Goal: Information Seeking & Learning: Find specific page/section

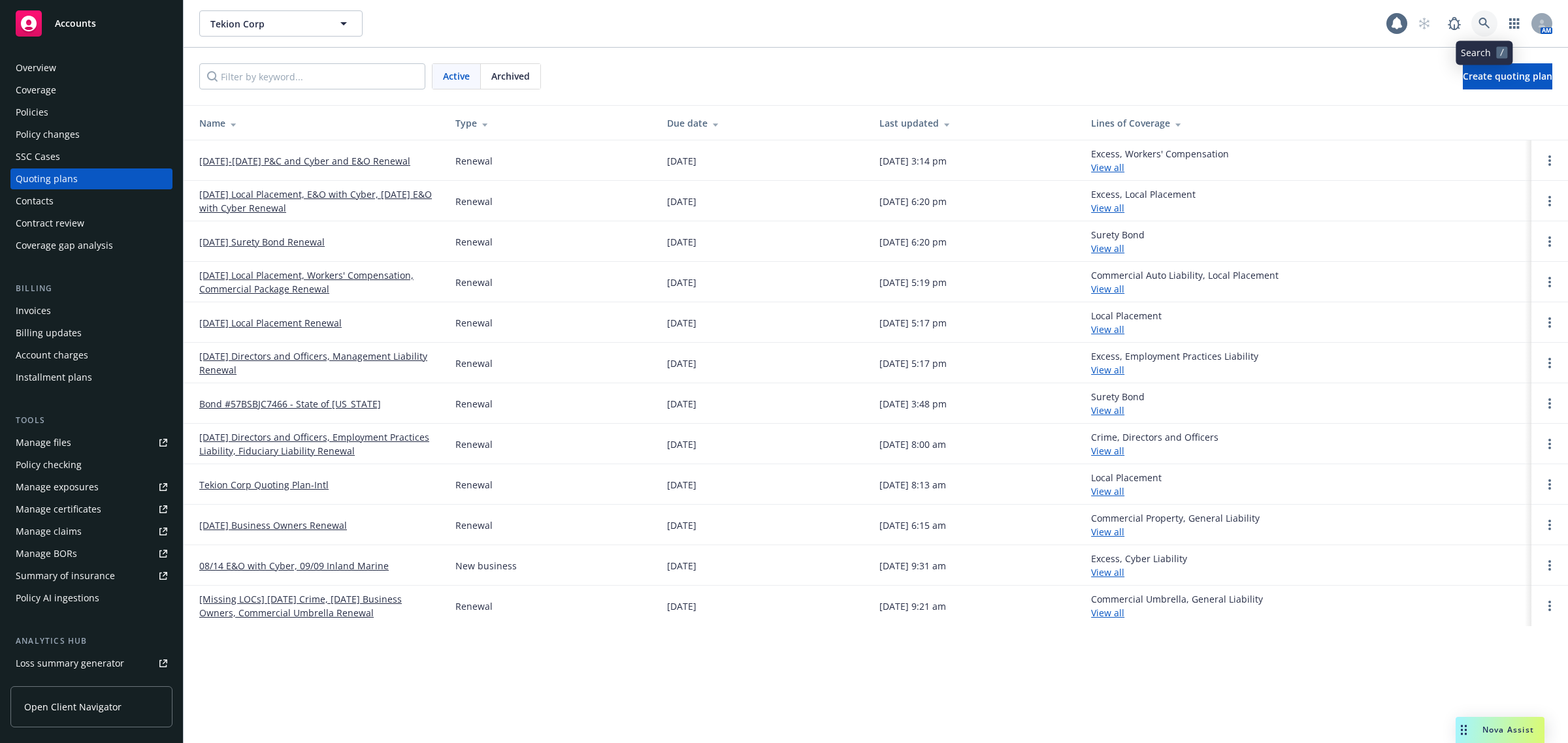
click at [1475, 20] on link at bounding box center [1485, 24] width 26 height 26
click at [1000, 35] on div "Tekion Corp Tekion Corp" at bounding box center [793, 24] width 1188 height 26
click at [1492, 20] on link at bounding box center [1485, 24] width 26 height 26
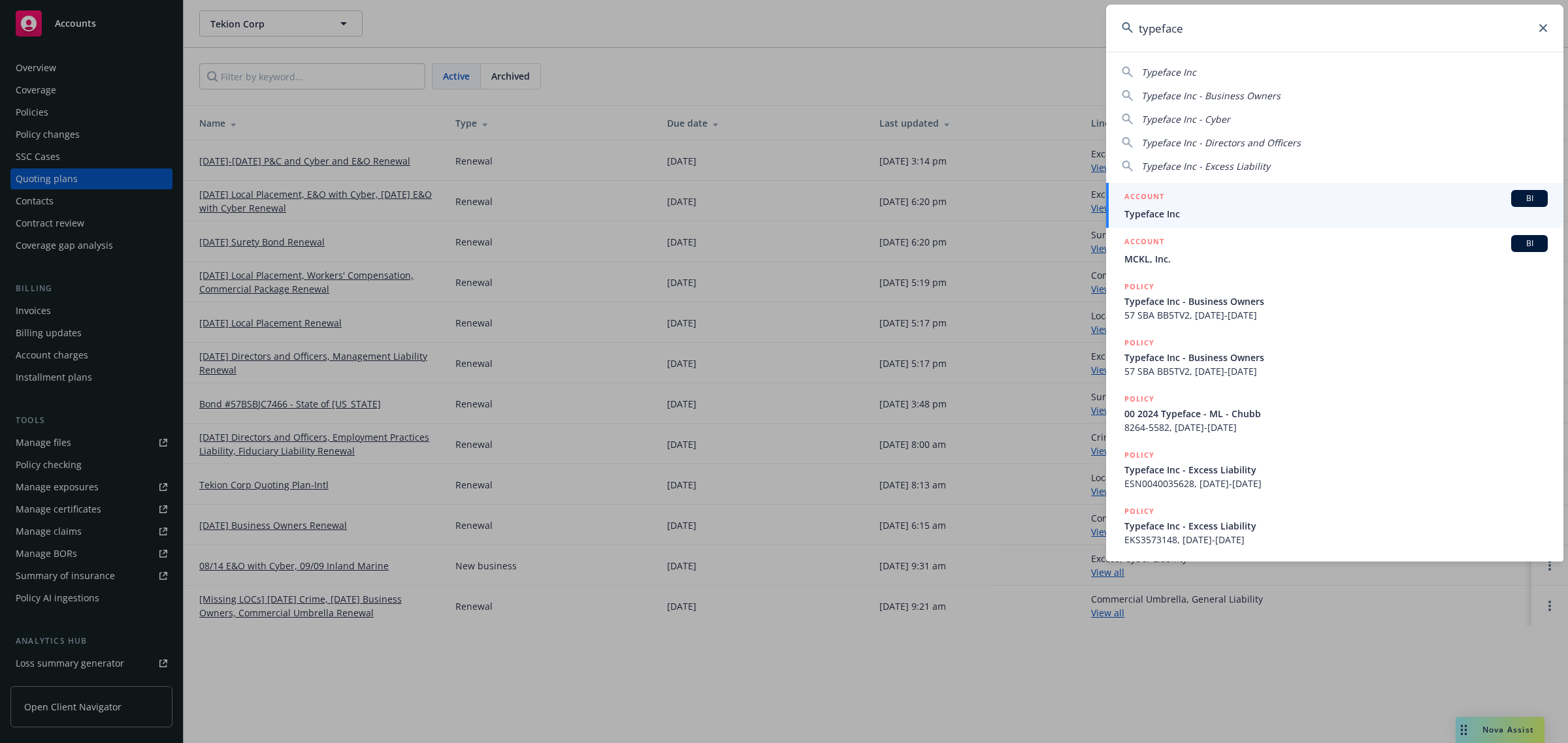
type input "typeface"
click at [1241, 200] on div "ACCOUNT BI" at bounding box center [1336, 198] width 424 height 17
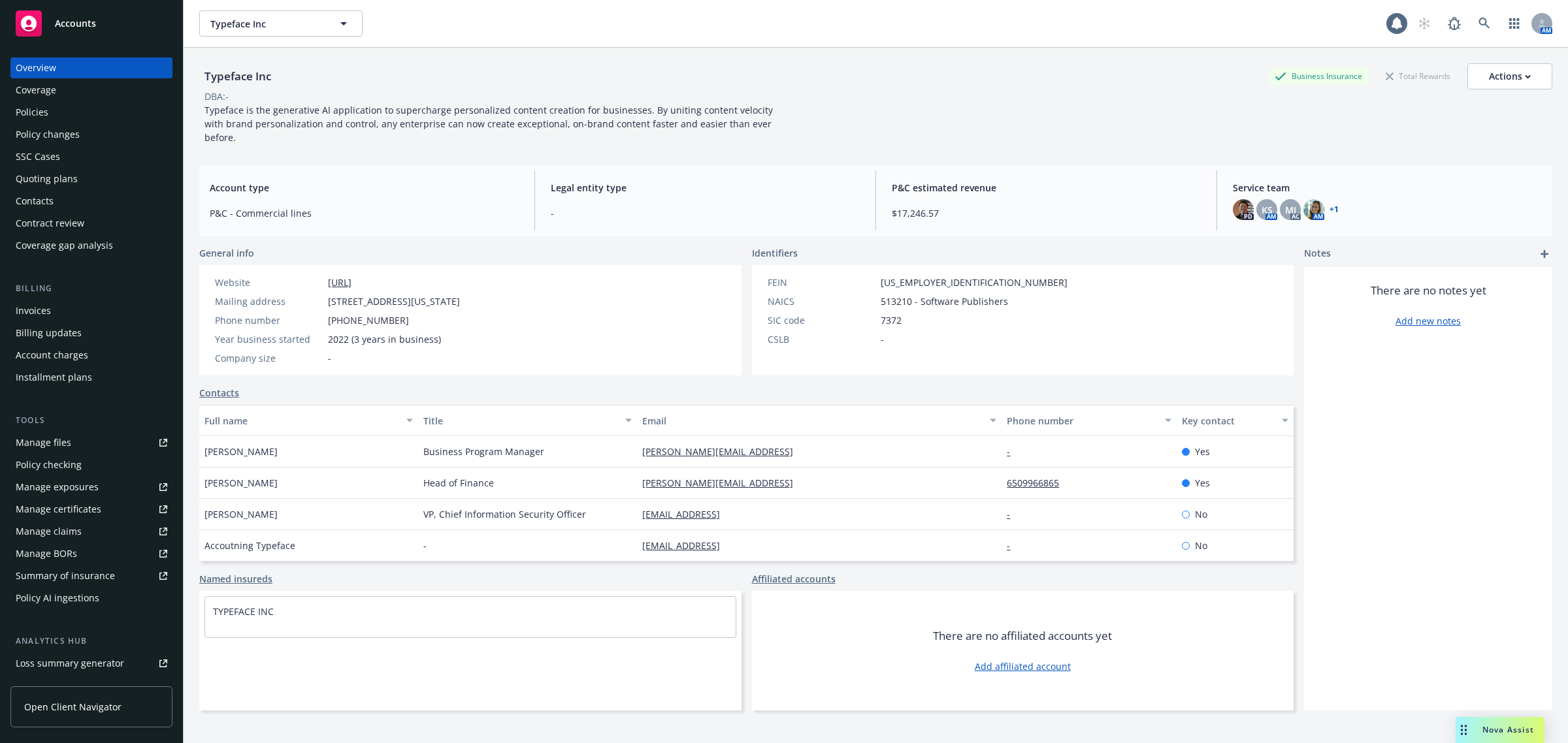
click at [79, 116] on div "Policies" at bounding box center [91, 112] width 152 height 21
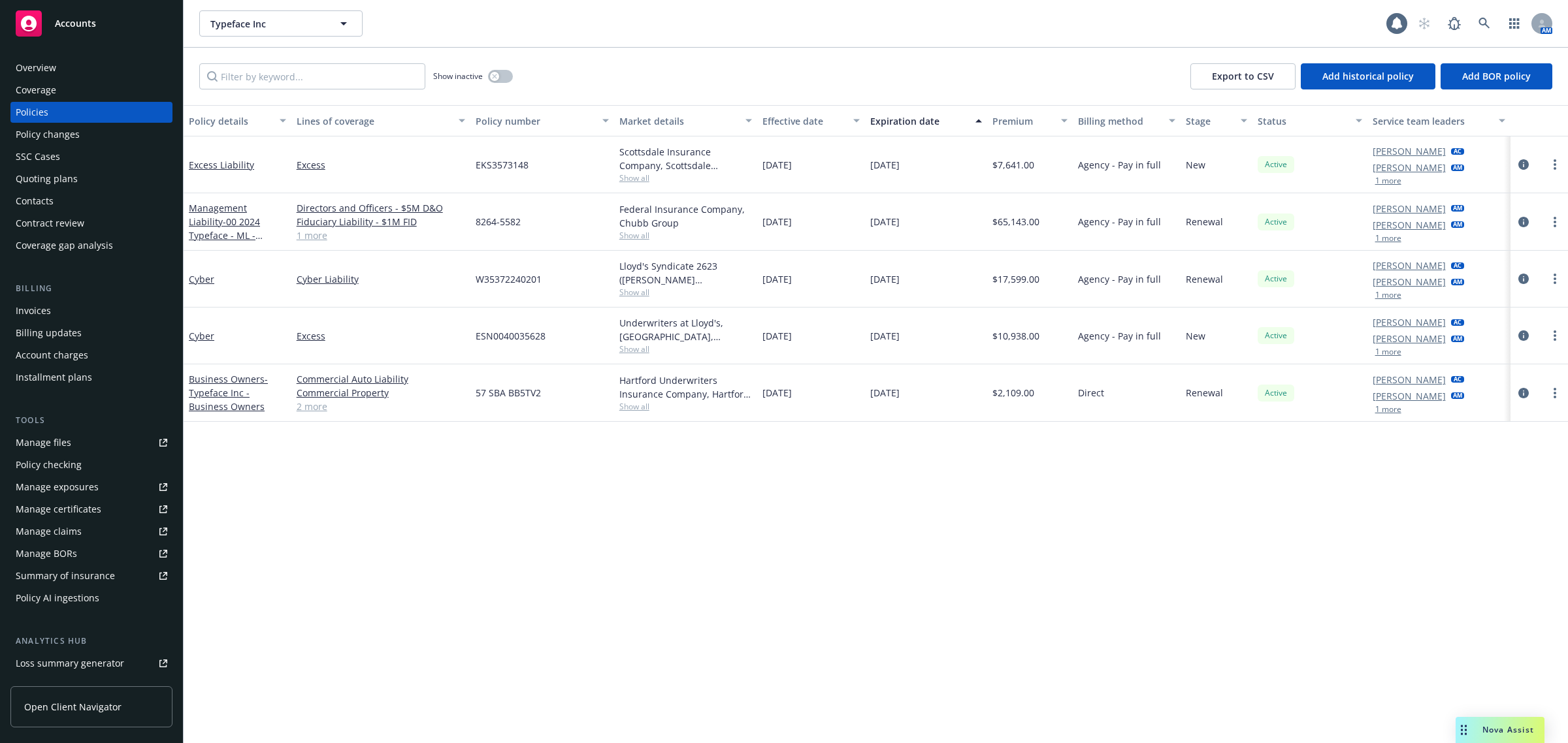
click at [662, 543] on div "Policy details Lines of coverage Policy number Market details Effective date Ex…" at bounding box center [875, 425] width 1384 height 639
click at [1079, 543] on div "Policy details Lines of coverage Policy number Market details Effective date Ex…" at bounding box center [875, 425] width 1384 height 639
click at [1484, 23] on icon at bounding box center [1485, 24] width 12 height 12
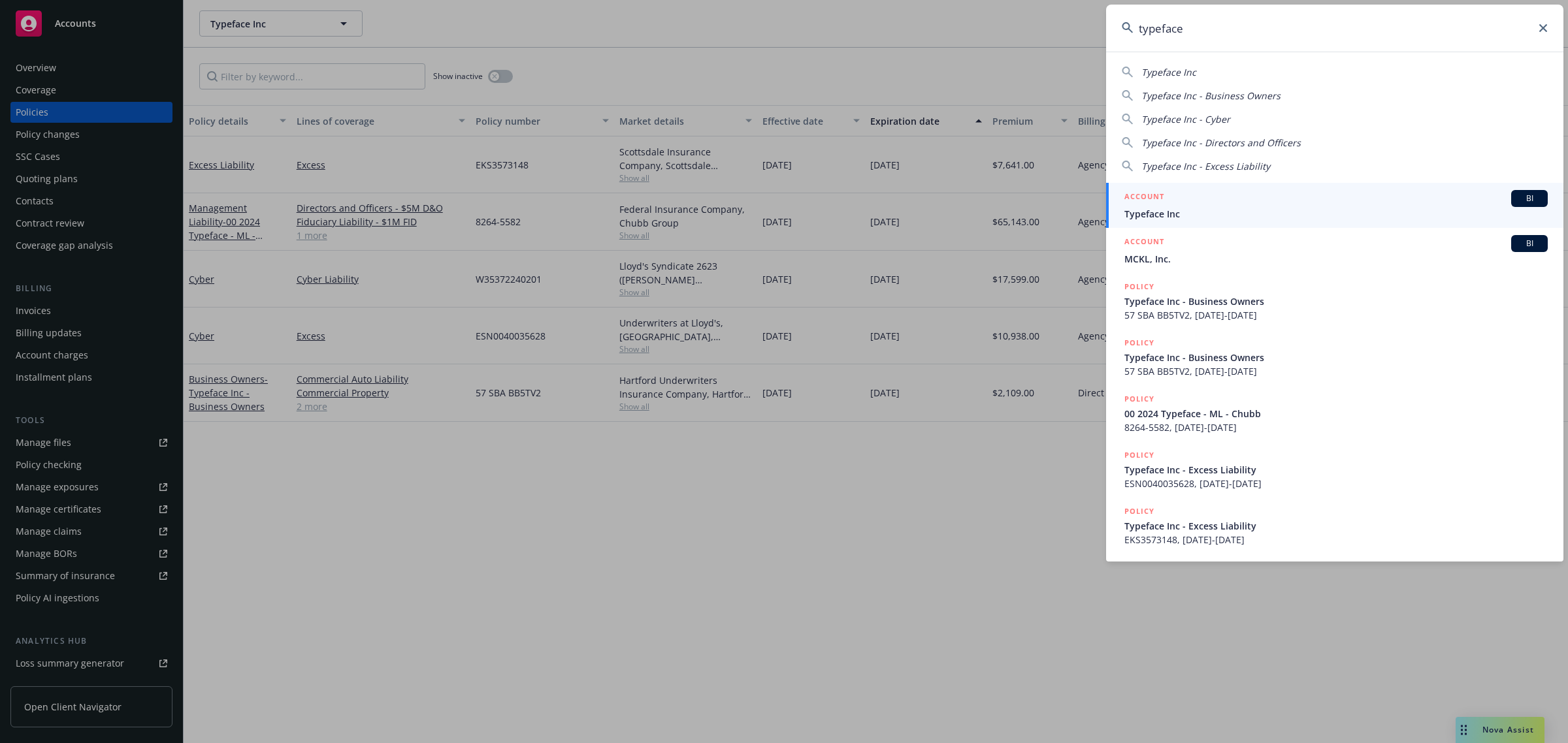
type input "typeface"
click at [1203, 194] on div "ACCOUNT BI" at bounding box center [1336, 198] width 424 height 17
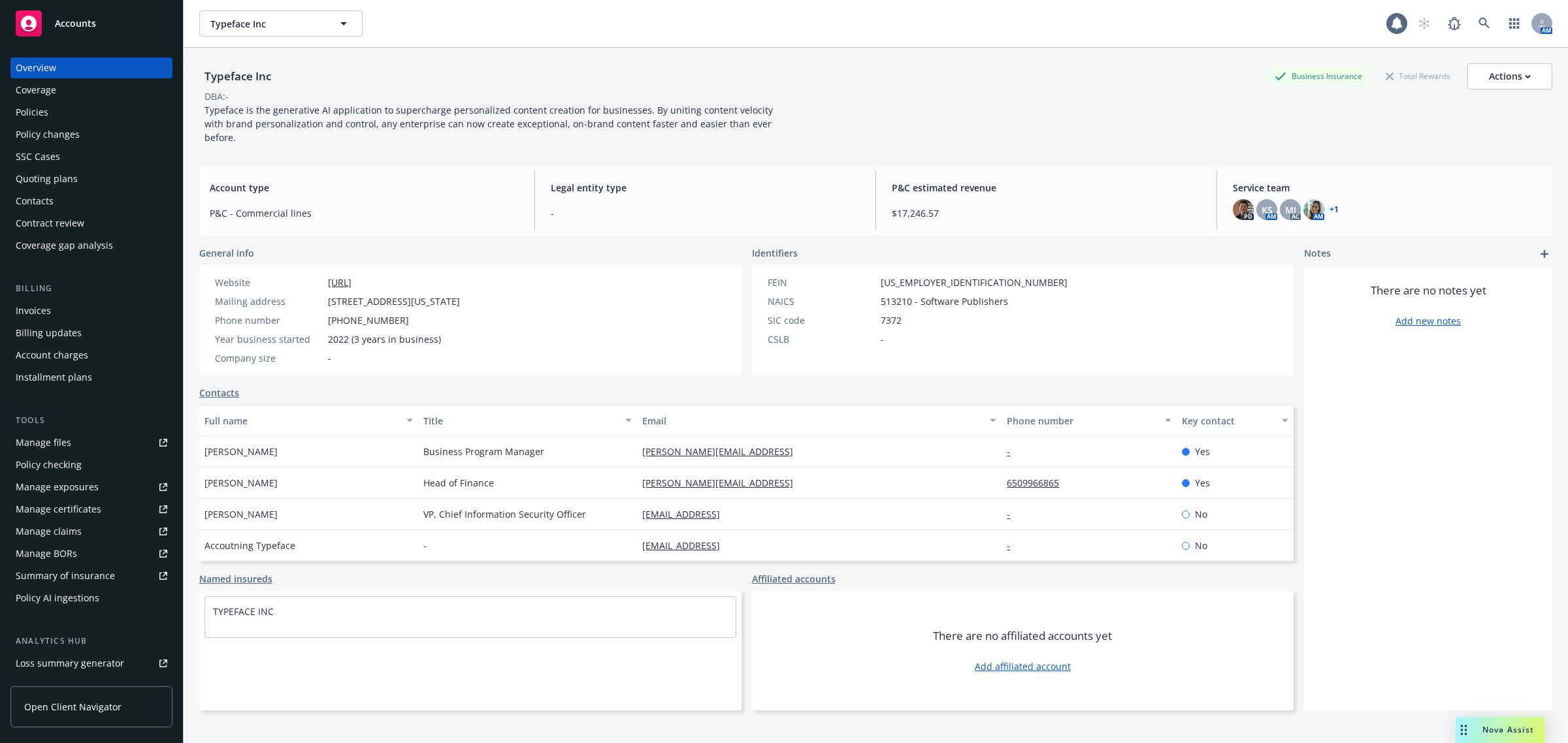
click at [96, 105] on div "Policies" at bounding box center [91, 112] width 152 height 21
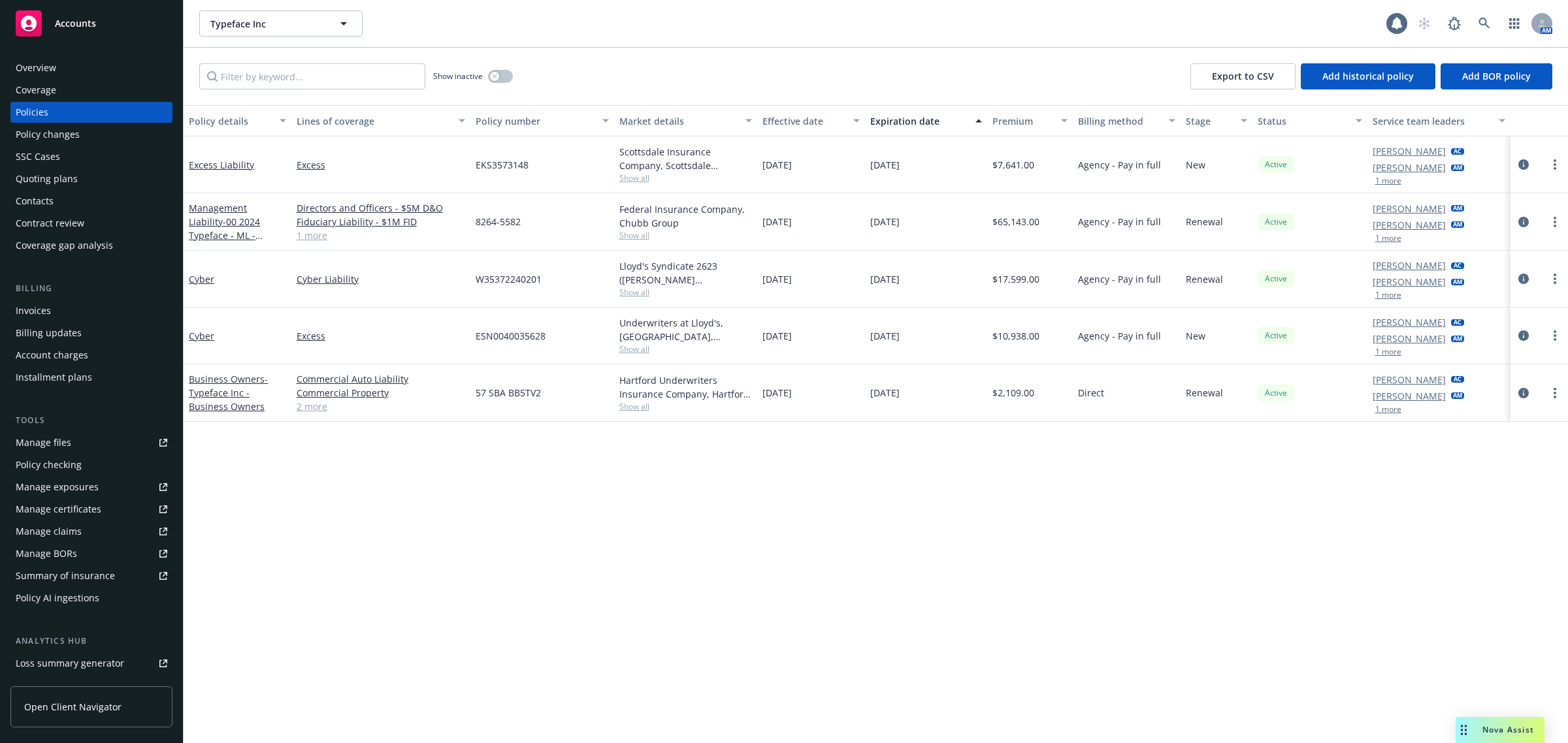
click at [711, 534] on div "Policy details Lines of coverage Policy number Market details Effective date Ex…" at bounding box center [875, 425] width 1384 height 639
click at [200, 332] on link "Cyber" at bounding box center [201, 336] width 26 height 13
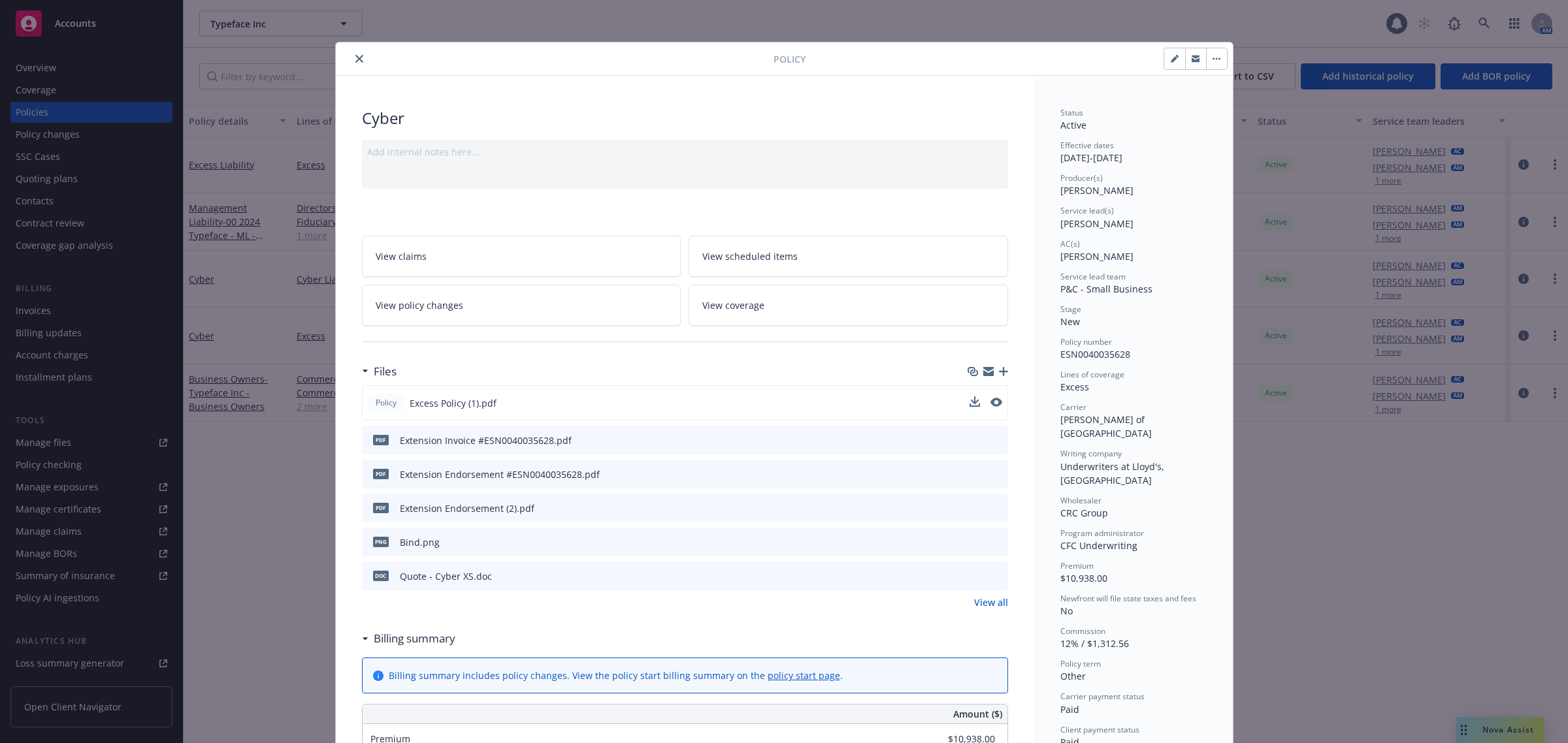
click at [990, 407] on button at bounding box center [996, 404] width 12 height 14
click at [994, 396] on div "Policy Excess Policy (1).pdf" at bounding box center [685, 404] width 646 height 36
click at [989, 407] on icon "preview file" at bounding box center [995, 402] width 12 height 9
click at [357, 57] on button "close" at bounding box center [359, 59] width 16 height 16
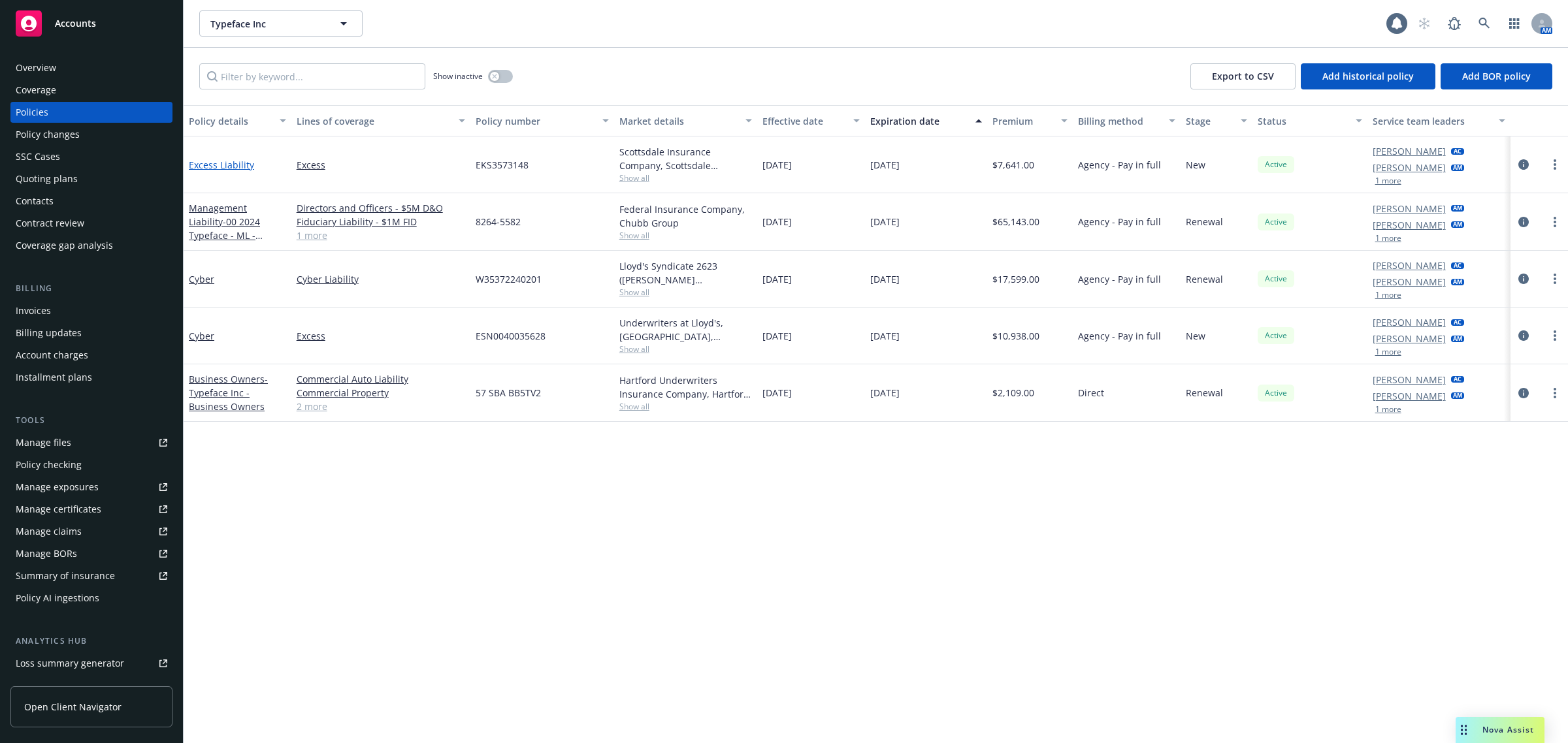
click at [236, 164] on link "Excess Liability" at bounding box center [221, 165] width 65 height 13
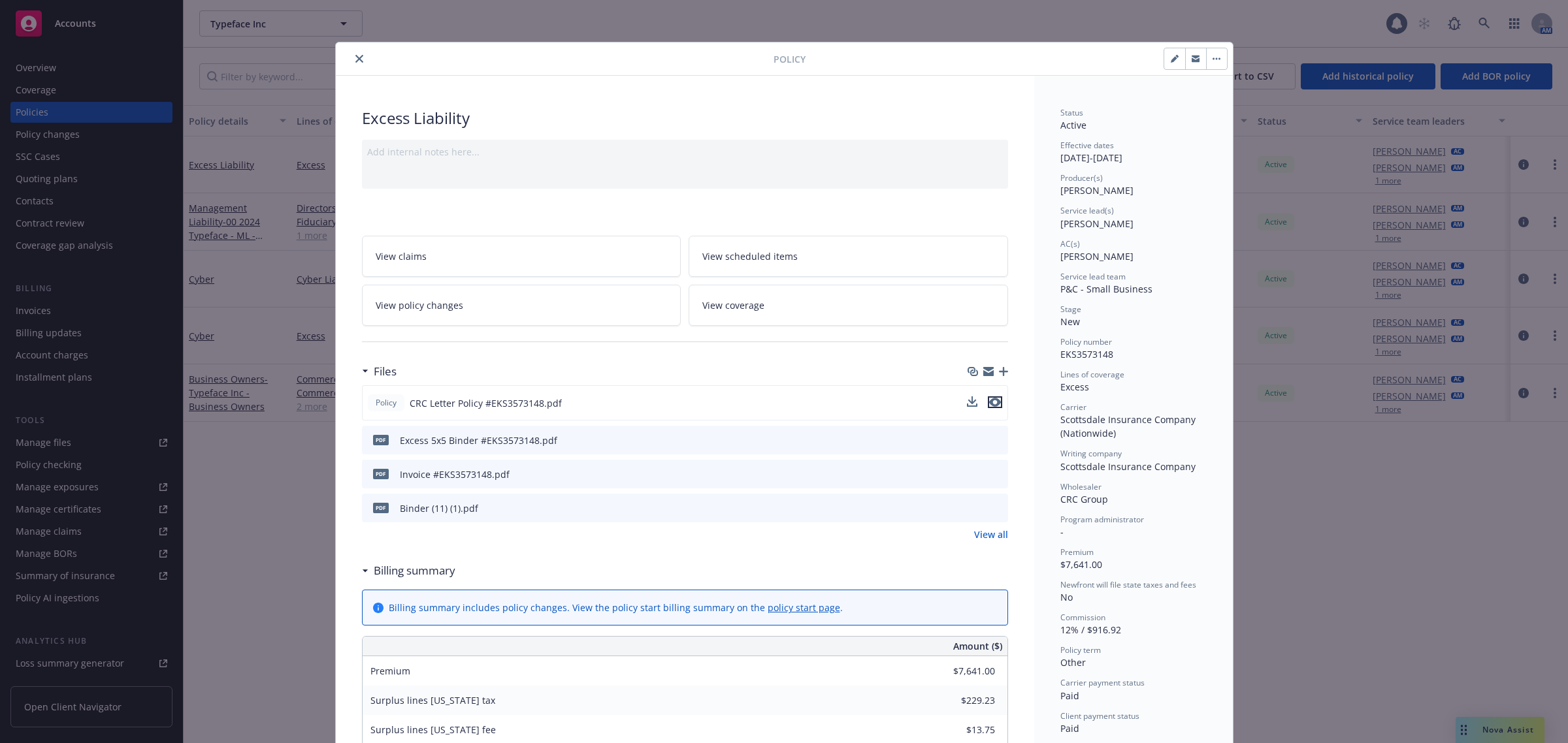
click at [992, 407] on icon "preview file" at bounding box center [995, 402] width 12 height 9
click at [355, 62] on icon "close" at bounding box center [359, 59] width 8 height 8
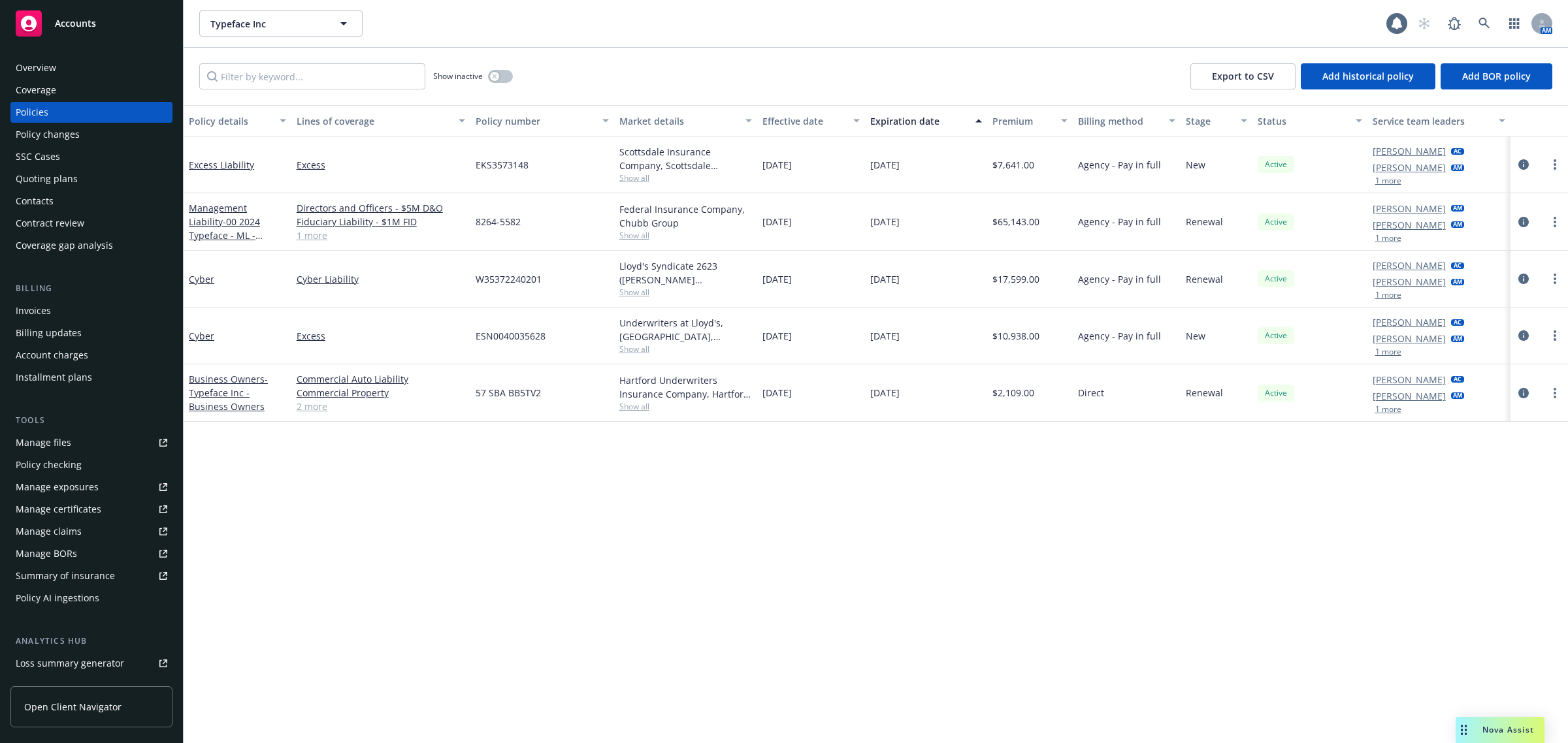
click at [393, 547] on div "Policy details Lines of coverage Policy number Market details Effective date Ex…" at bounding box center [875, 425] width 1384 height 639
click at [209, 278] on link "Cyber" at bounding box center [201, 279] width 26 height 13
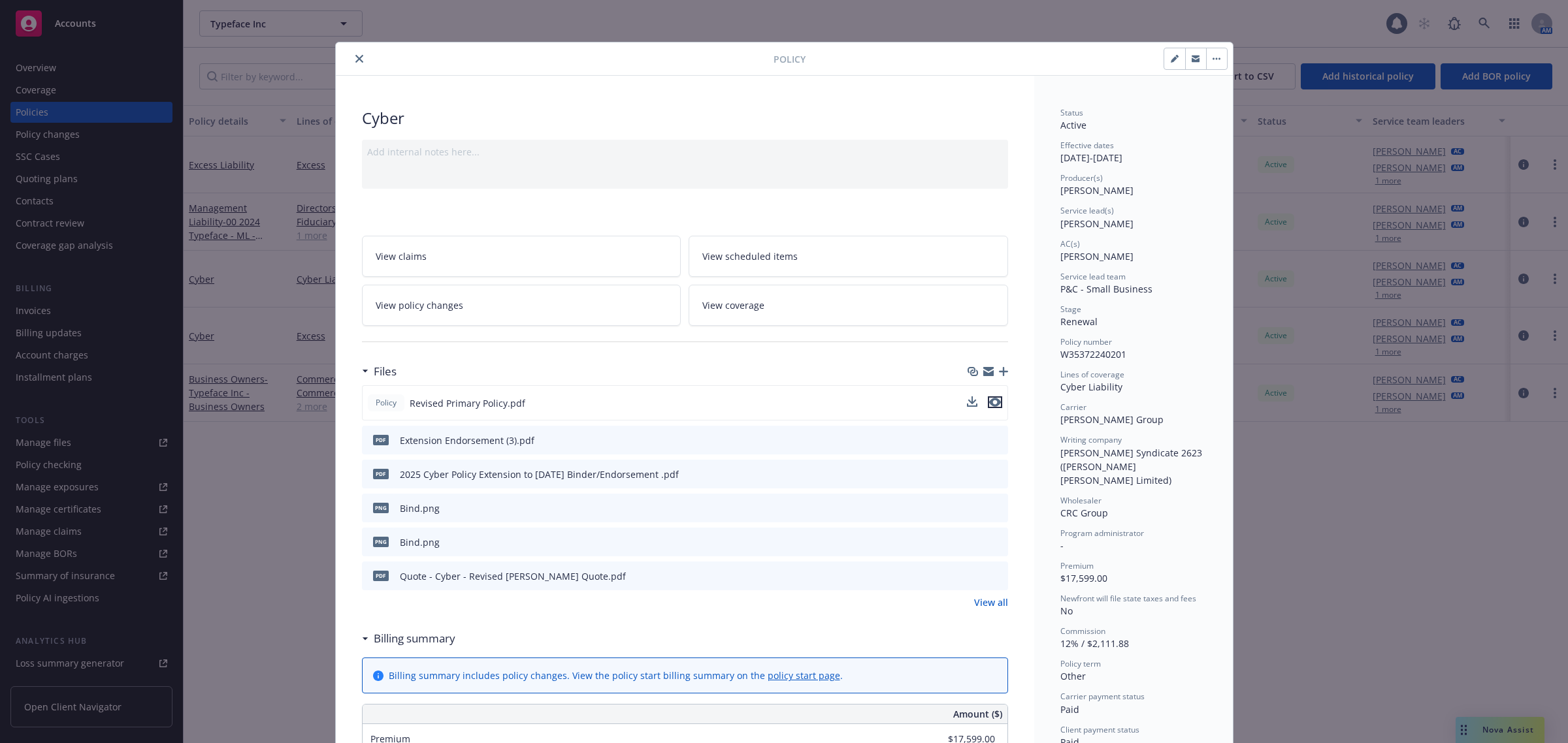
click at [989, 404] on icon "preview file" at bounding box center [995, 402] width 12 height 9
click at [355, 62] on icon "close" at bounding box center [359, 59] width 8 height 8
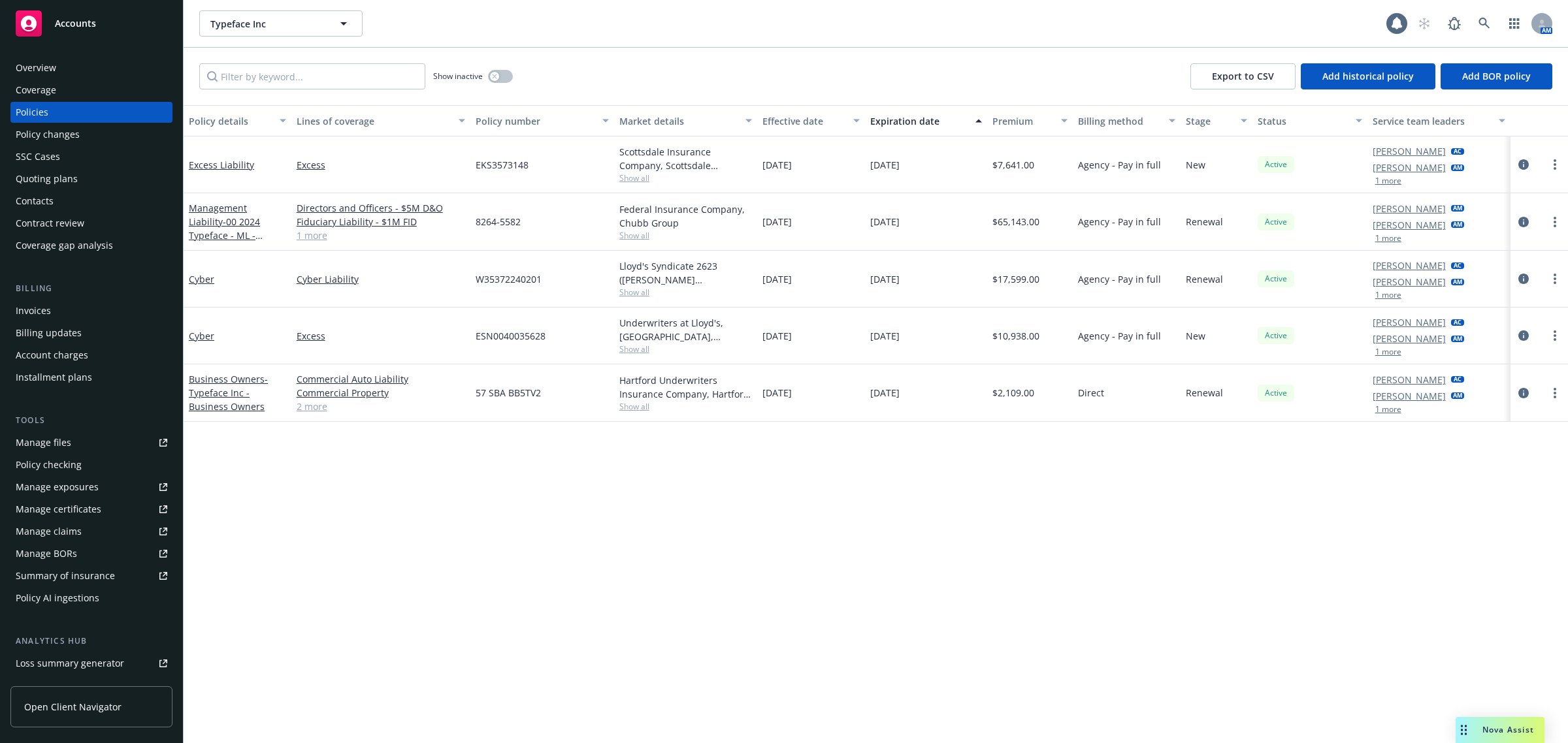
click at [802, 616] on div "Policy details Lines of coverage Policy number Market details Effective date Ex…" at bounding box center [875, 425] width 1384 height 639
drag, startPoint x: 776, startPoint y: 595, endPoint x: 707, endPoint y: 578, distance: 71.1
click at [707, 578] on div "Policy details Lines of coverage Policy number Market details Effective date Ex…" at bounding box center [875, 425] width 1384 height 639
click at [588, 575] on div "Policy details Lines of coverage Policy number Market details Effective date Ex…" at bounding box center [875, 425] width 1384 height 639
click at [209, 288] on div "Cyber" at bounding box center [237, 279] width 108 height 57
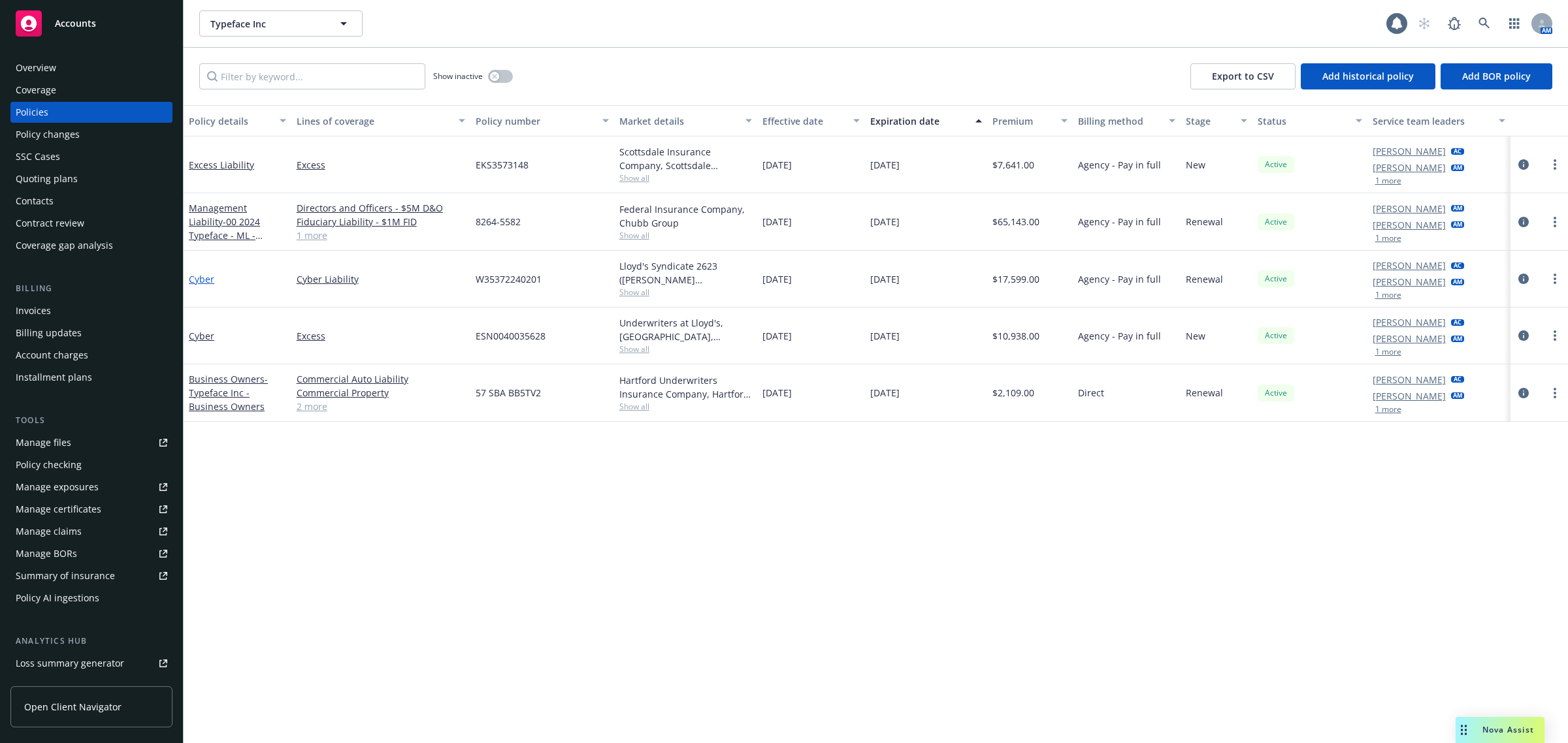
click at [209, 284] on link "Cyber" at bounding box center [201, 279] width 26 height 13
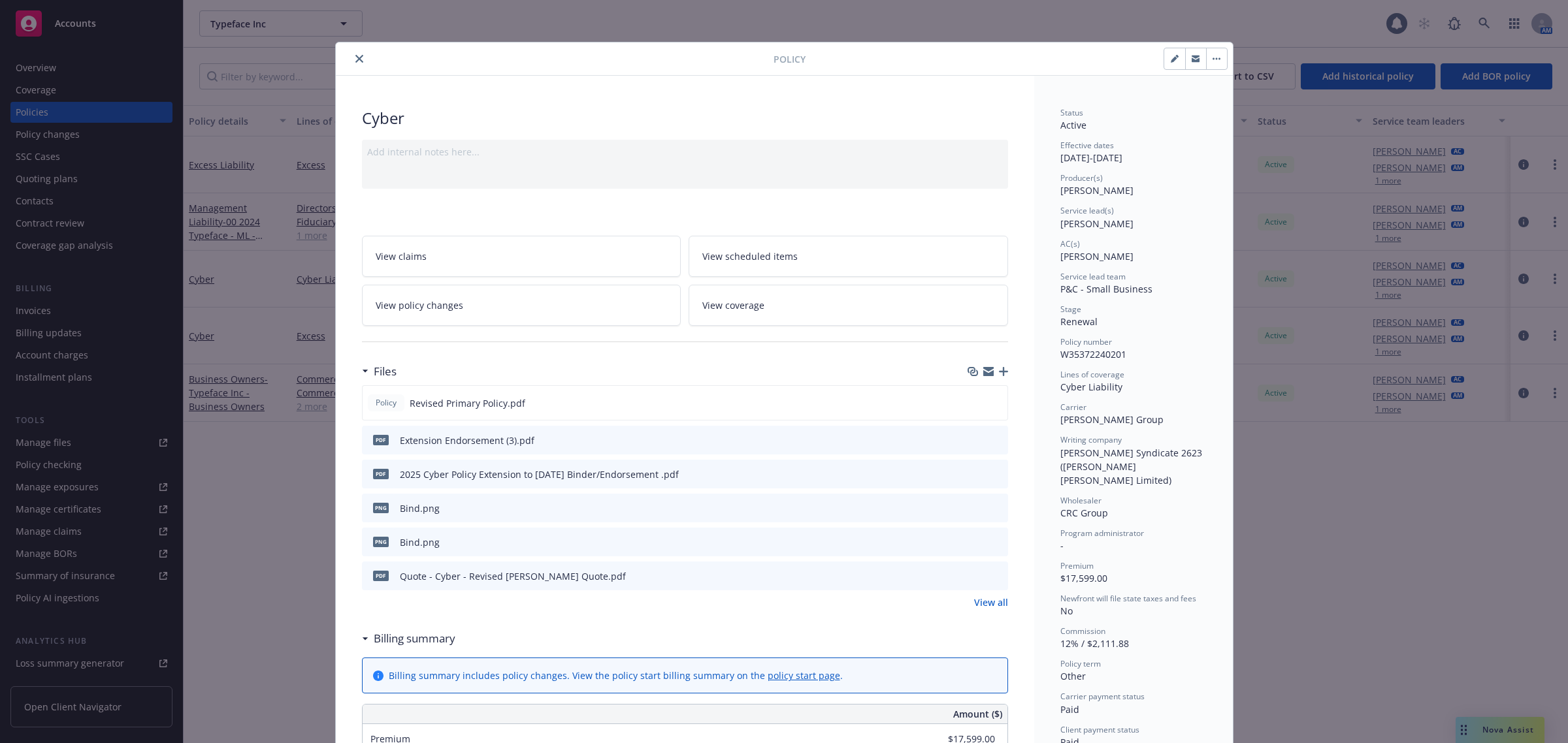
scroll to position [40, 0]
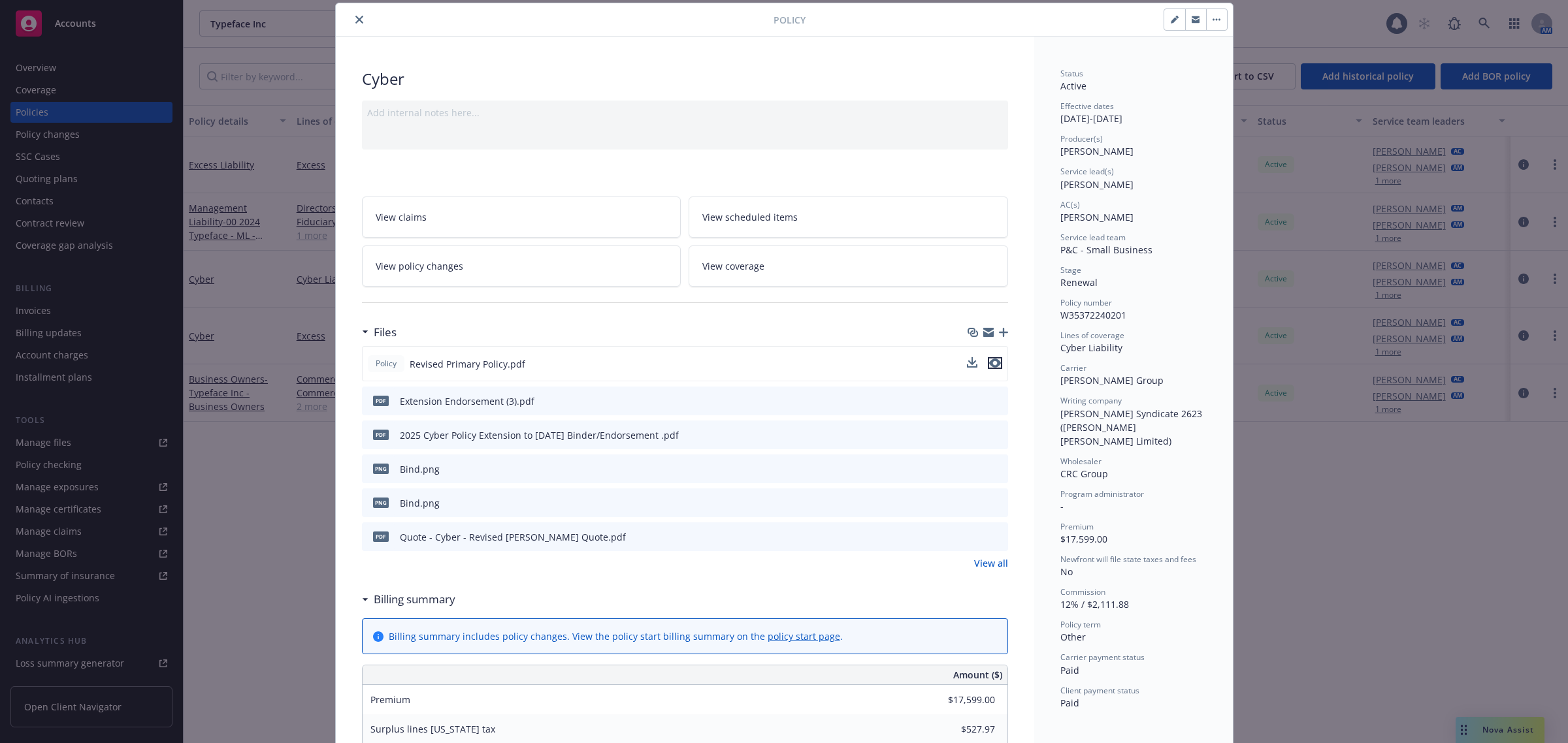
click at [989, 367] on icon "preview file" at bounding box center [995, 363] width 12 height 9
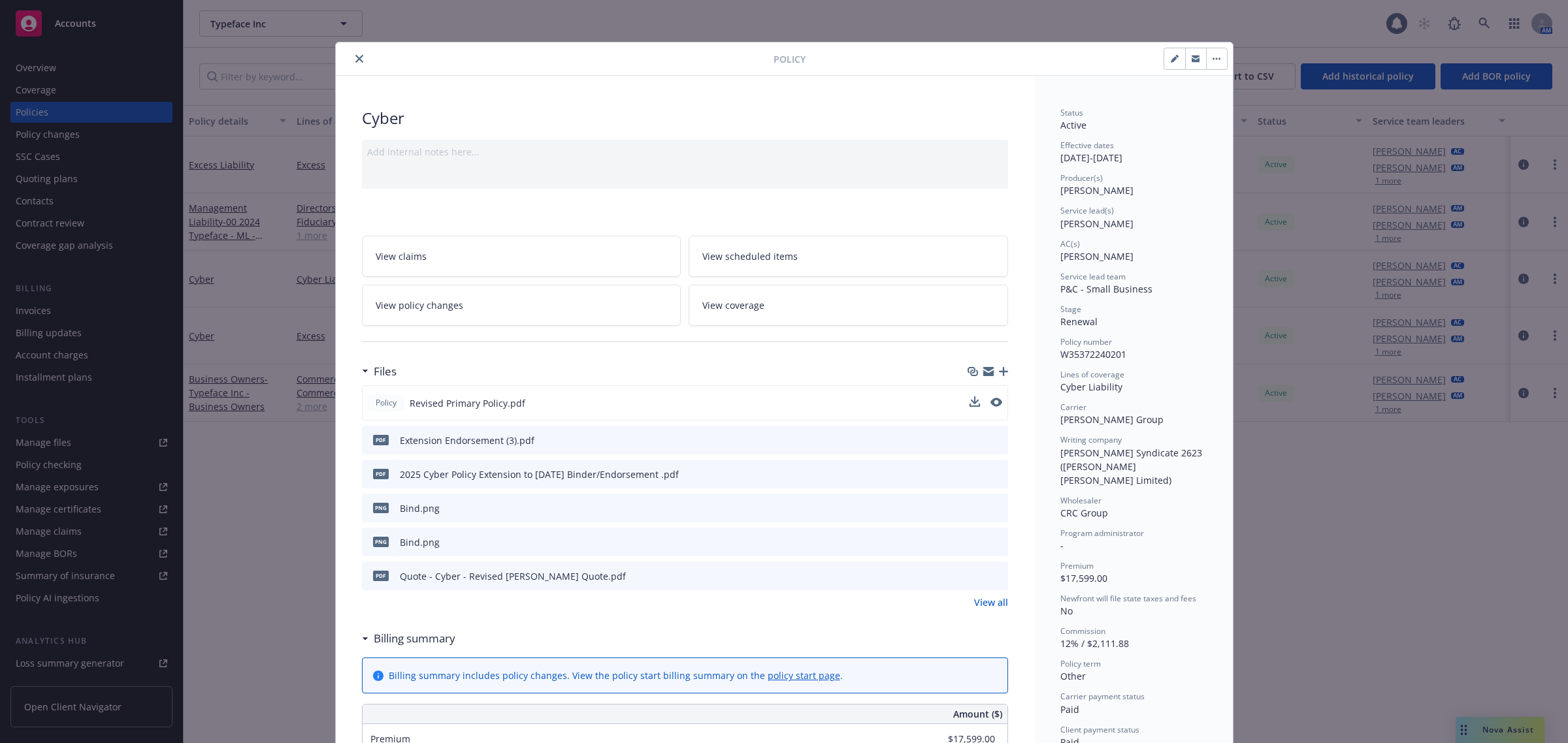
click at [355, 61] on icon "close" at bounding box center [359, 59] width 8 height 8
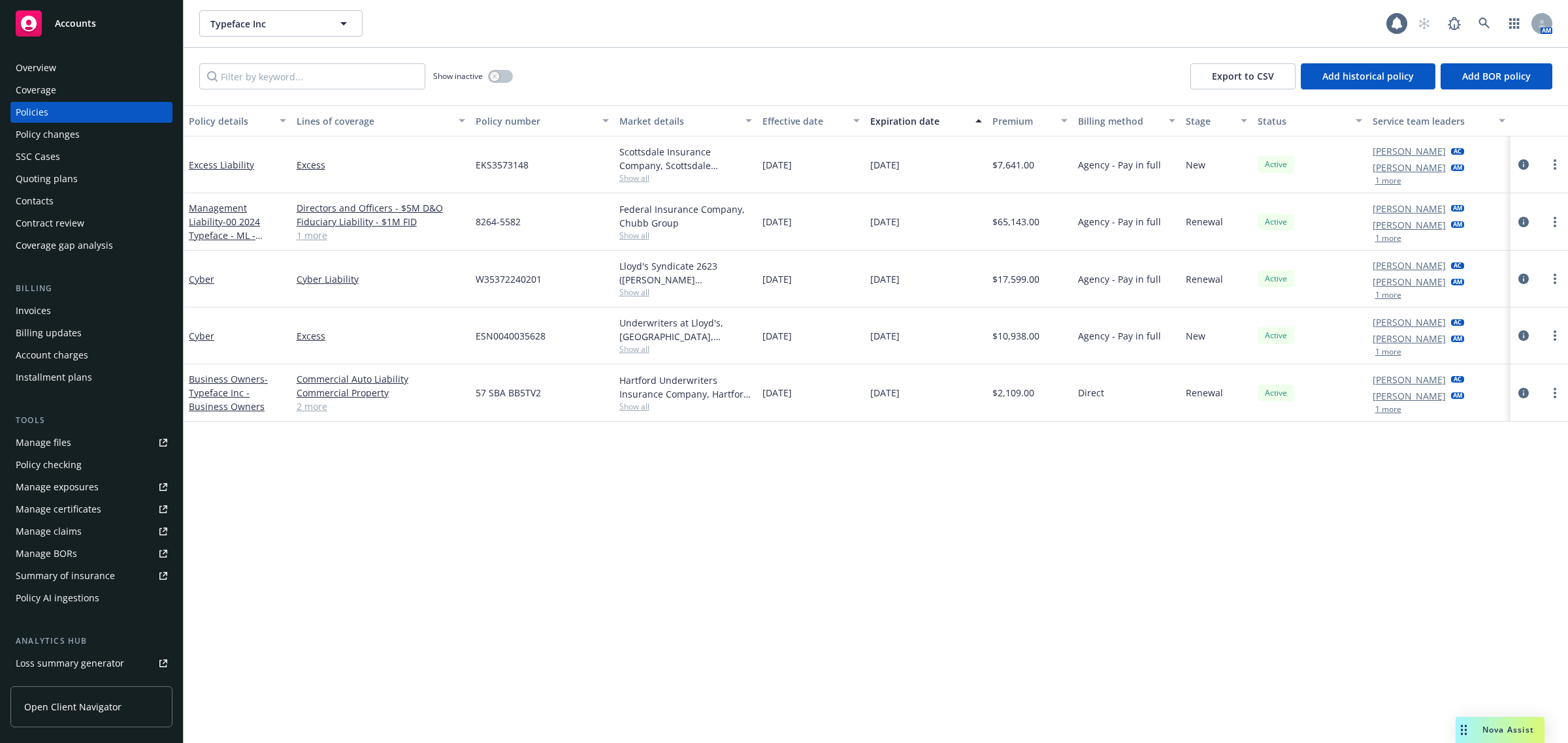
click at [677, 598] on div "Policy details Lines of coverage Policy number Market details Effective date Ex…" at bounding box center [875, 425] width 1384 height 639
click at [603, 500] on div "Policy details Lines of coverage Policy number Market details Effective date Ex…" at bounding box center [875, 425] width 1384 height 639
click at [397, 472] on div "Policy details Lines of coverage Policy number Market details Effective date Ex…" at bounding box center [875, 425] width 1384 height 639
click at [203, 281] on link "Cyber" at bounding box center [201, 279] width 26 height 13
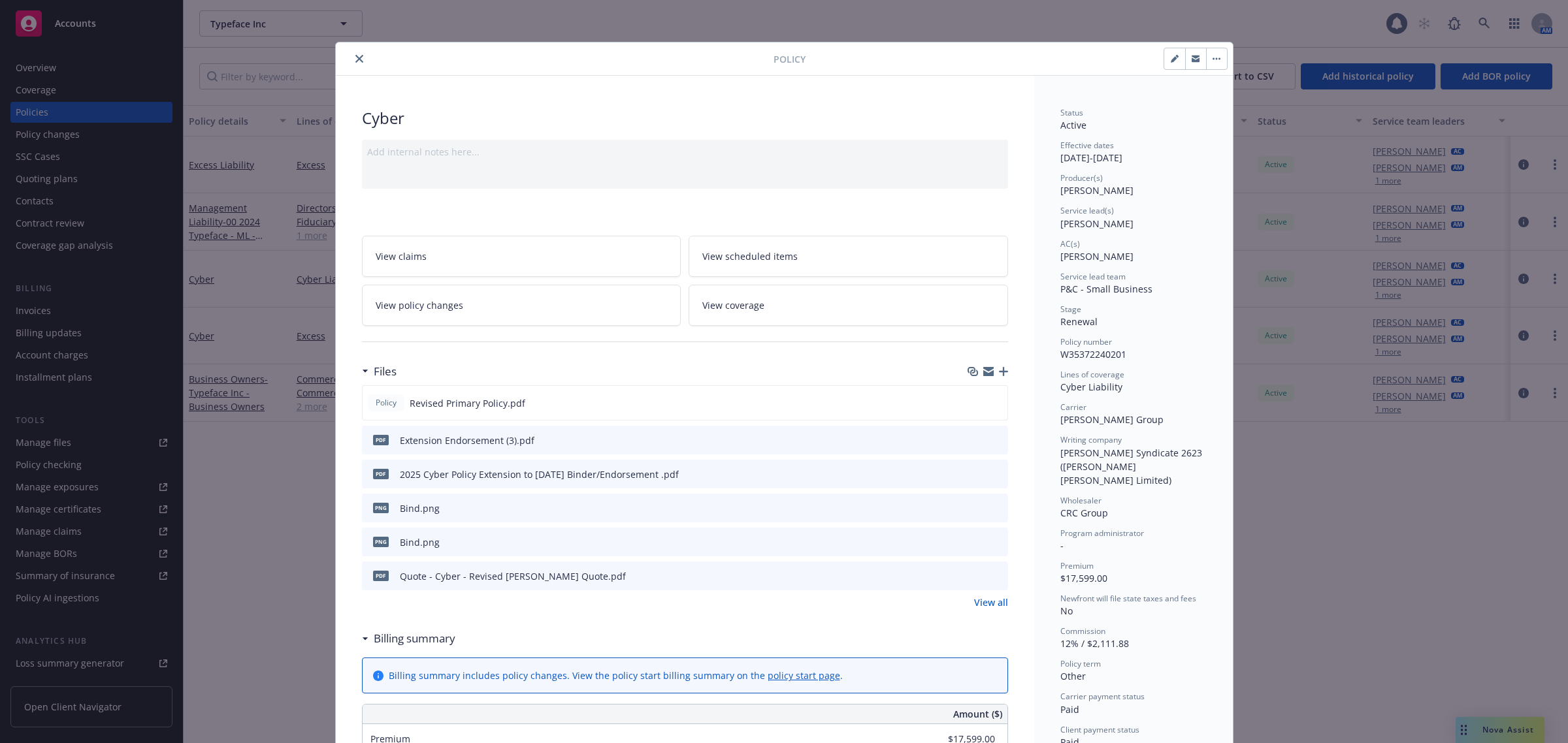
scroll to position [40, 0]
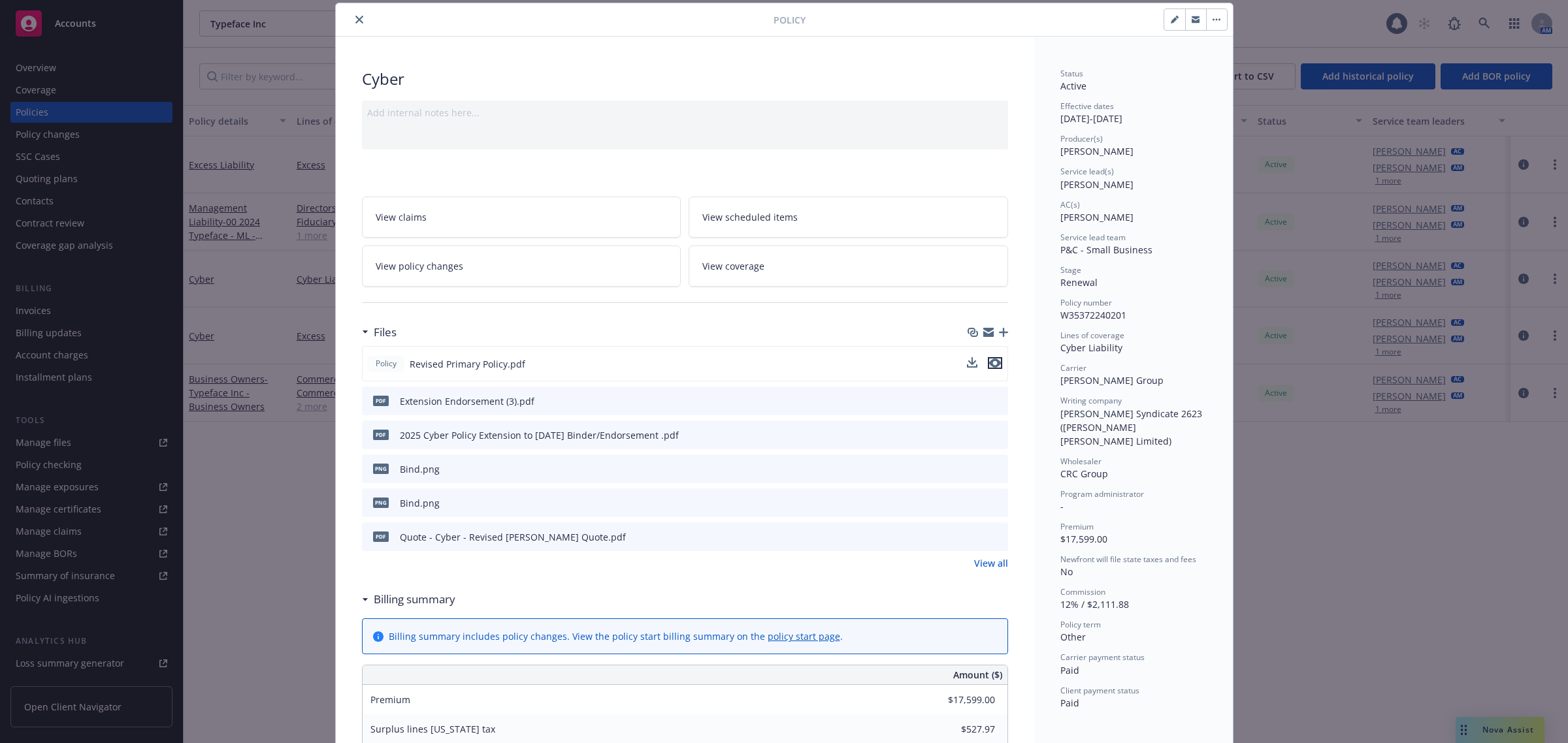
click at [989, 364] on icon "preview file" at bounding box center [995, 363] width 12 height 9
